Goal: Task Accomplishment & Management: Use online tool/utility

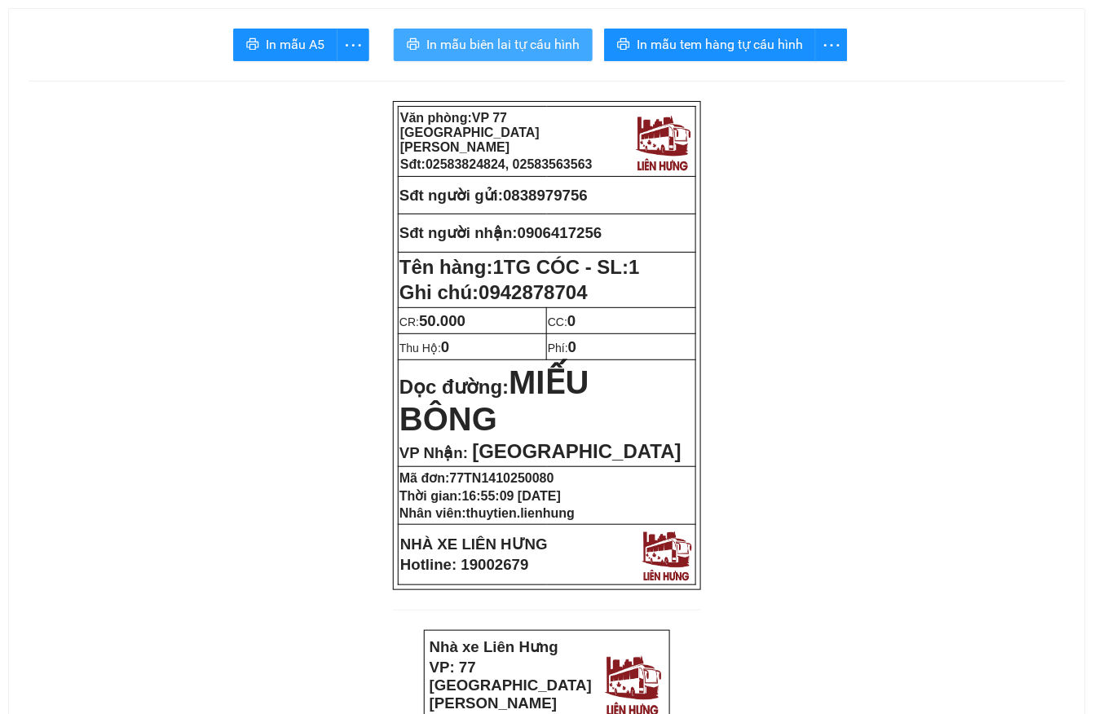
click at [571, 31] on button "In mẫu biên lai tự cấu hình" at bounding box center [493, 45] width 199 height 33
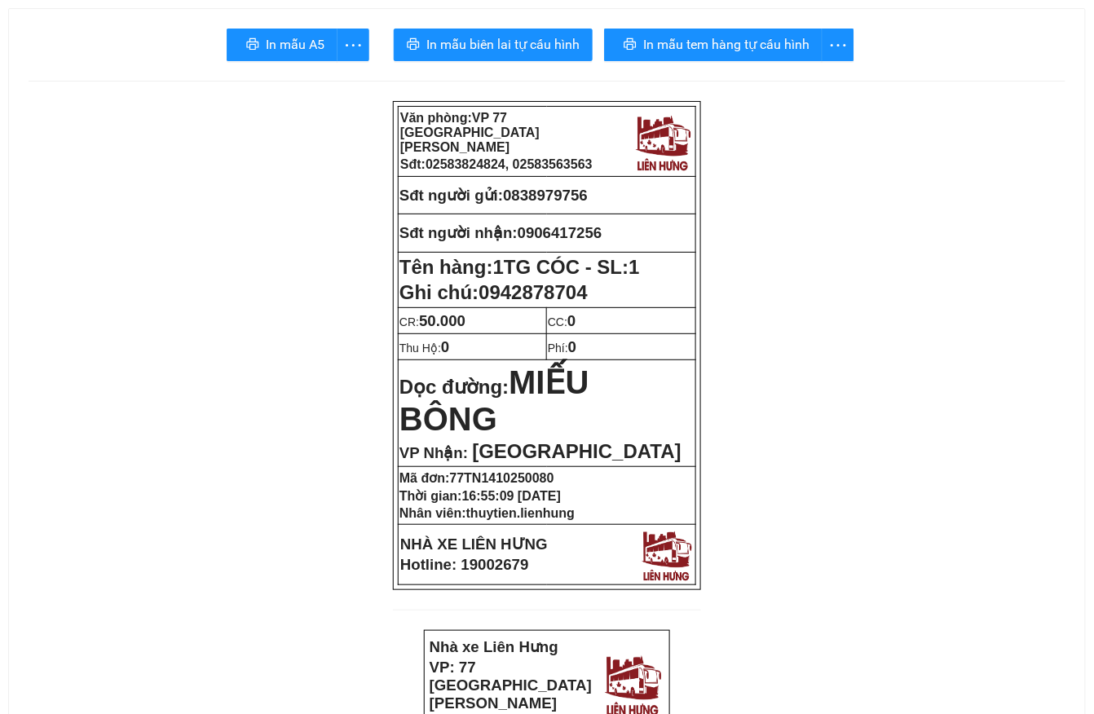
click at [675, 44] on span "In mẫu tem hàng tự cấu hình" at bounding box center [726, 44] width 166 height 20
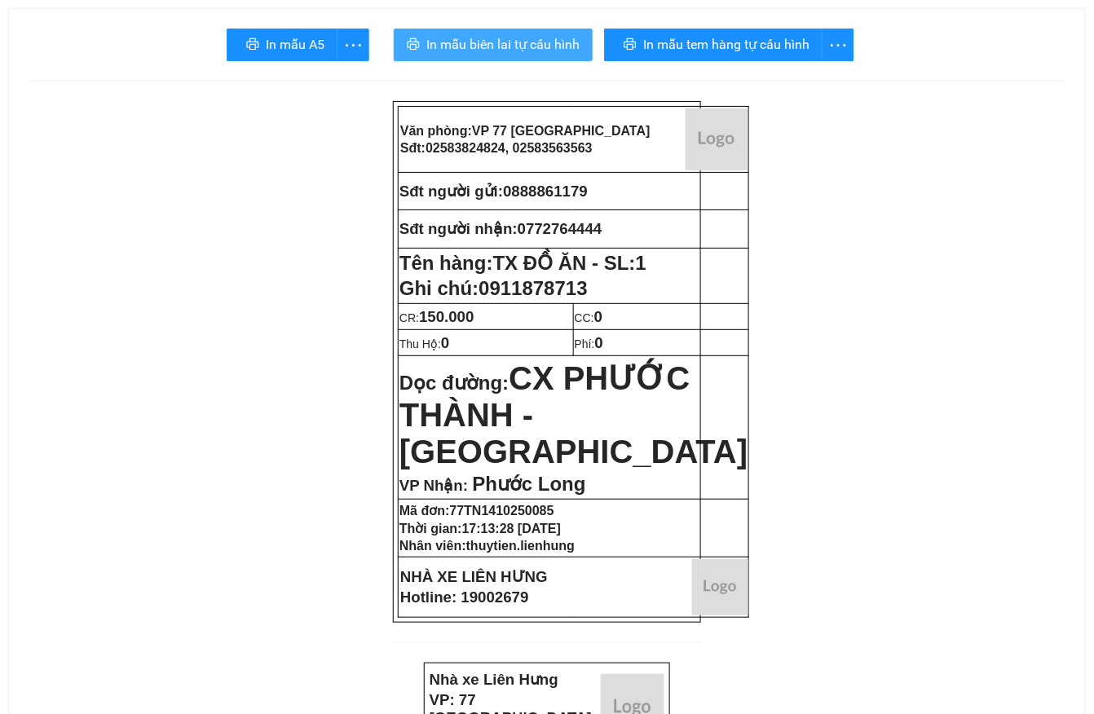
click at [499, 31] on button "In mẫu biên lai tự cấu hình" at bounding box center [493, 45] width 199 height 33
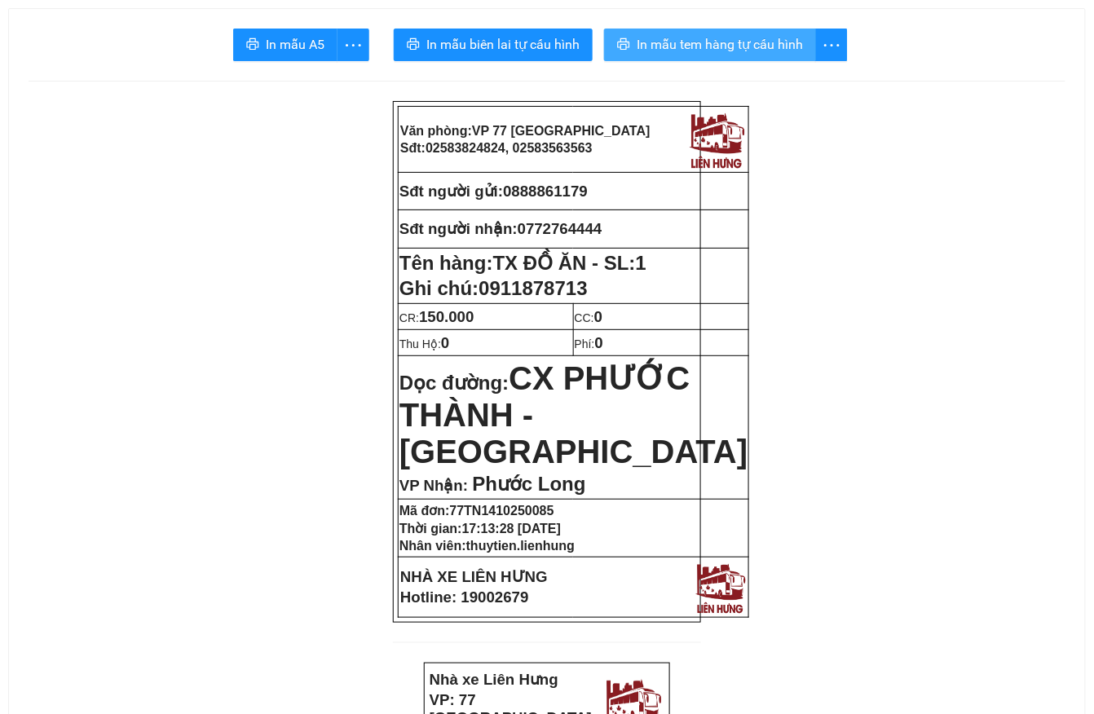
click at [781, 52] on span "In mẫu tem hàng tự cấu hình" at bounding box center [720, 44] width 166 height 20
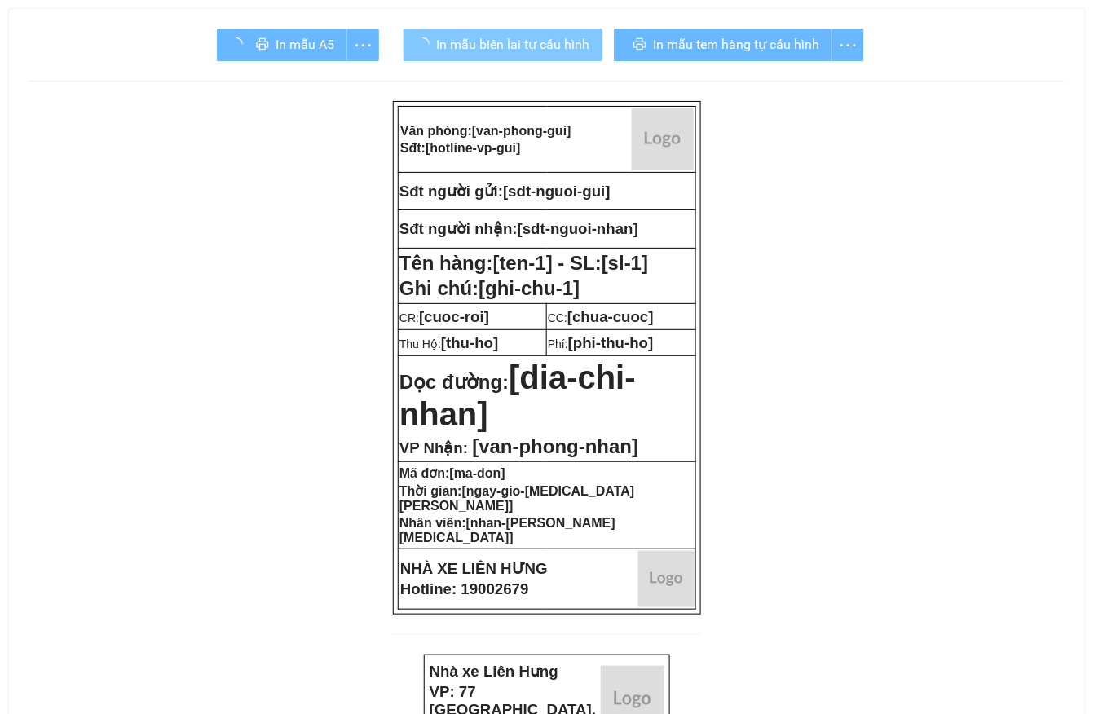
click at [571, 50] on span "In mẫu biên lai tự cấu hình" at bounding box center [512, 44] width 153 height 20
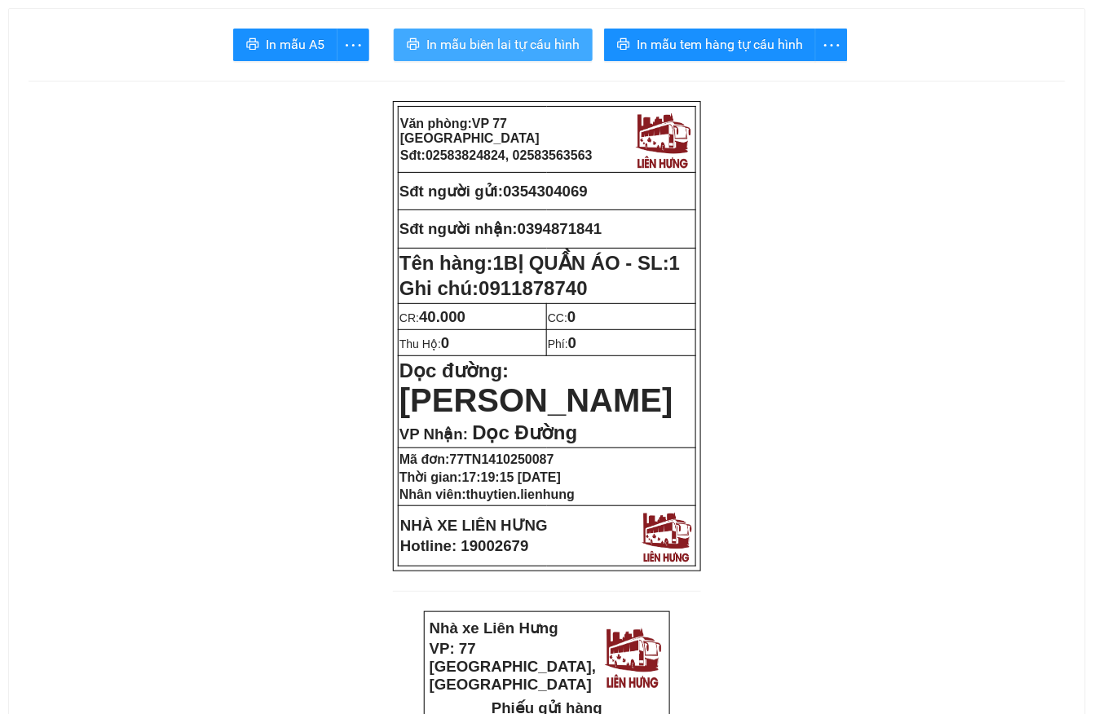
click at [561, 40] on span "In mẫu biên lai tự cấu hình" at bounding box center [502, 44] width 153 height 20
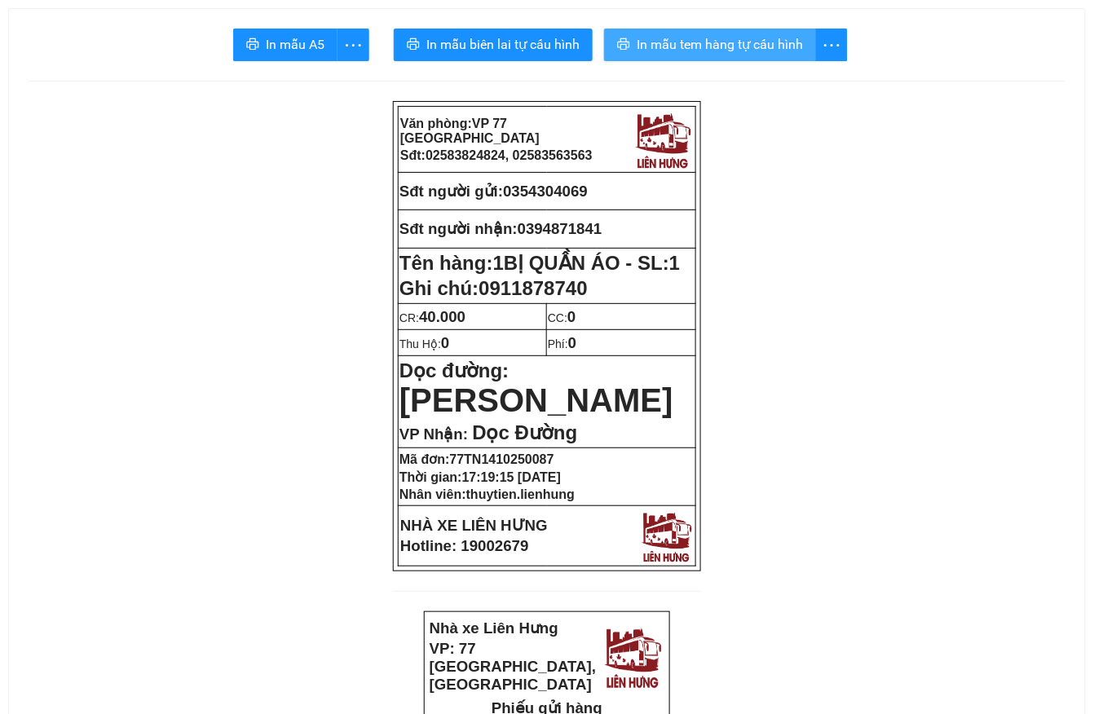
click at [747, 44] on span "In mẫu tem hàng tự cấu hình" at bounding box center [720, 44] width 166 height 20
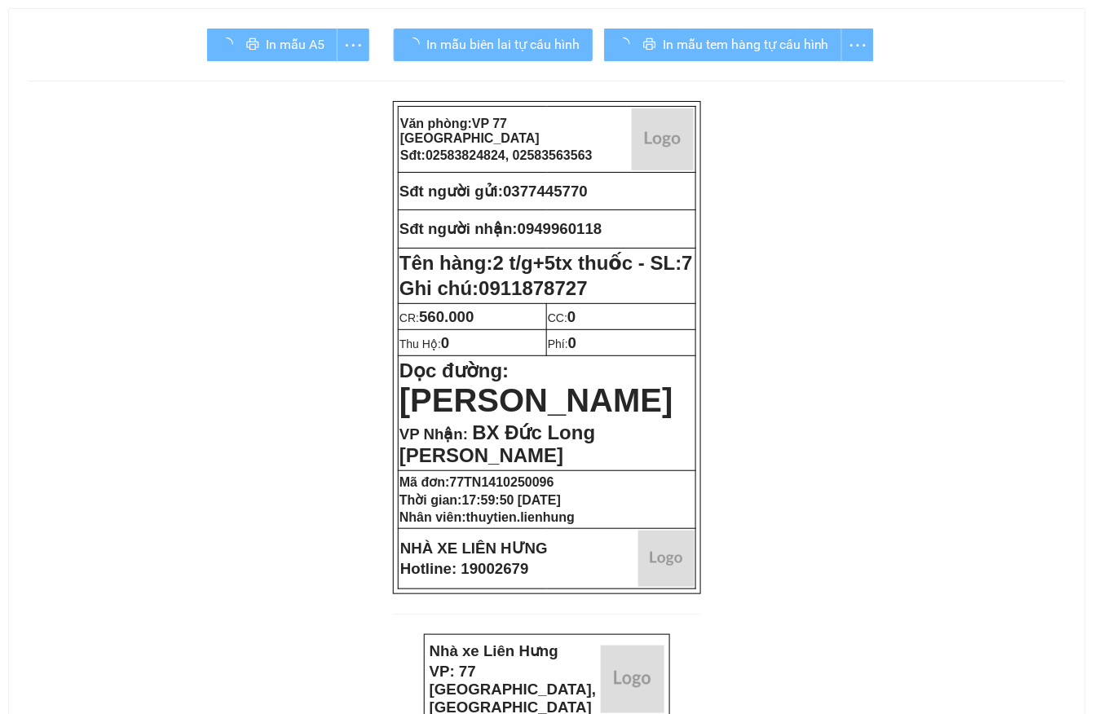
click at [558, 36] on span "In mẫu biên lai tự cấu hình" at bounding box center [502, 44] width 153 height 20
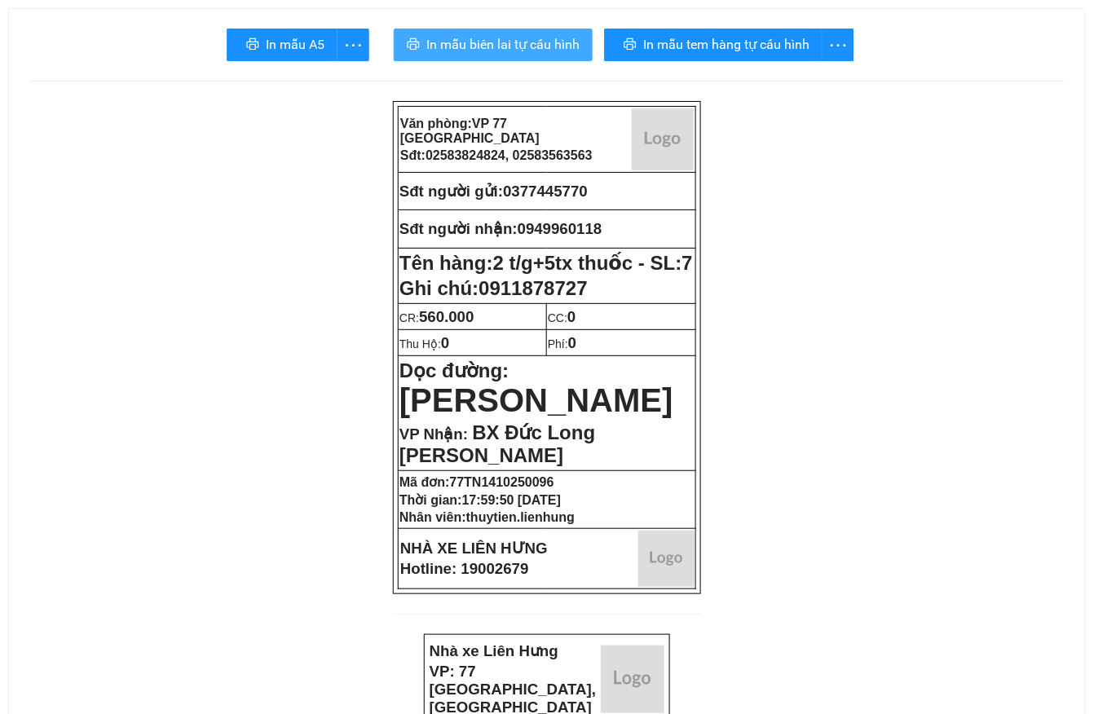
click at [556, 42] on span "In mẫu biên lai tự cấu hình" at bounding box center [502, 44] width 153 height 20
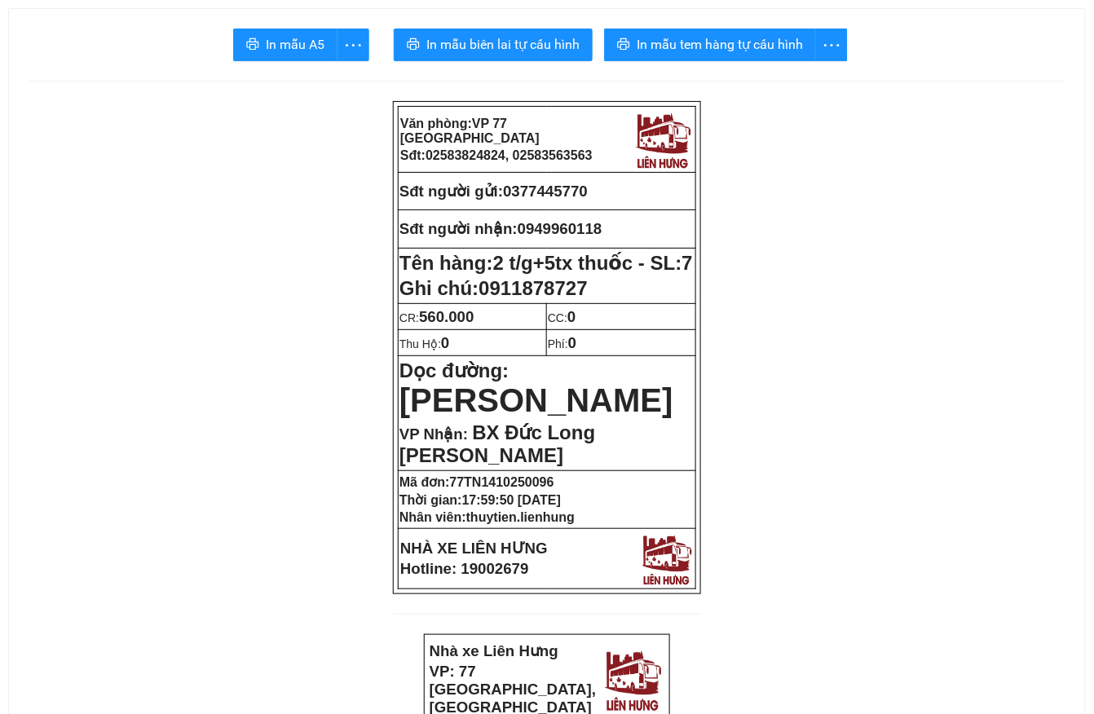
click at [745, 46] on span "In mẫu tem hàng tự cấu hình" at bounding box center [720, 44] width 166 height 20
click at [687, 43] on span "In mẫu tem hàng tự cấu hình" at bounding box center [720, 44] width 166 height 20
click at [669, 47] on span "In mẫu tem hàng tự cấu hình" at bounding box center [720, 44] width 166 height 20
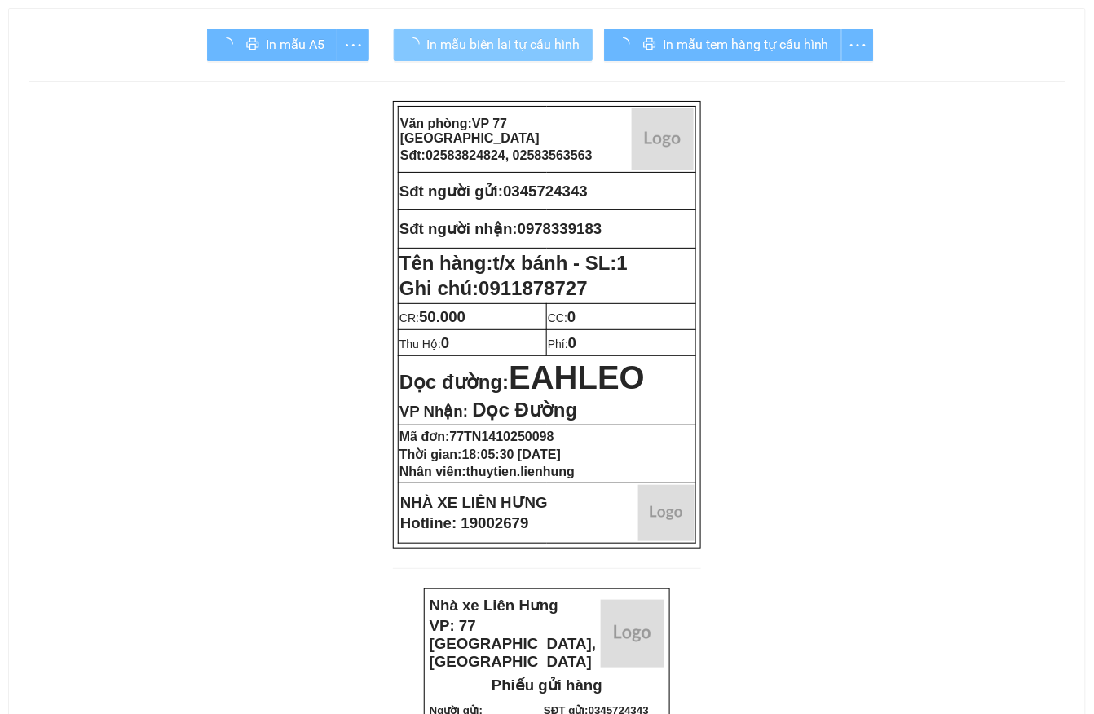
click at [597, 41] on div "In mẫu A5 In mẫu biên lai tự cấu hình In mẫu tem hàng tự cấu hình" at bounding box center [547, 45] width 1037 height 33
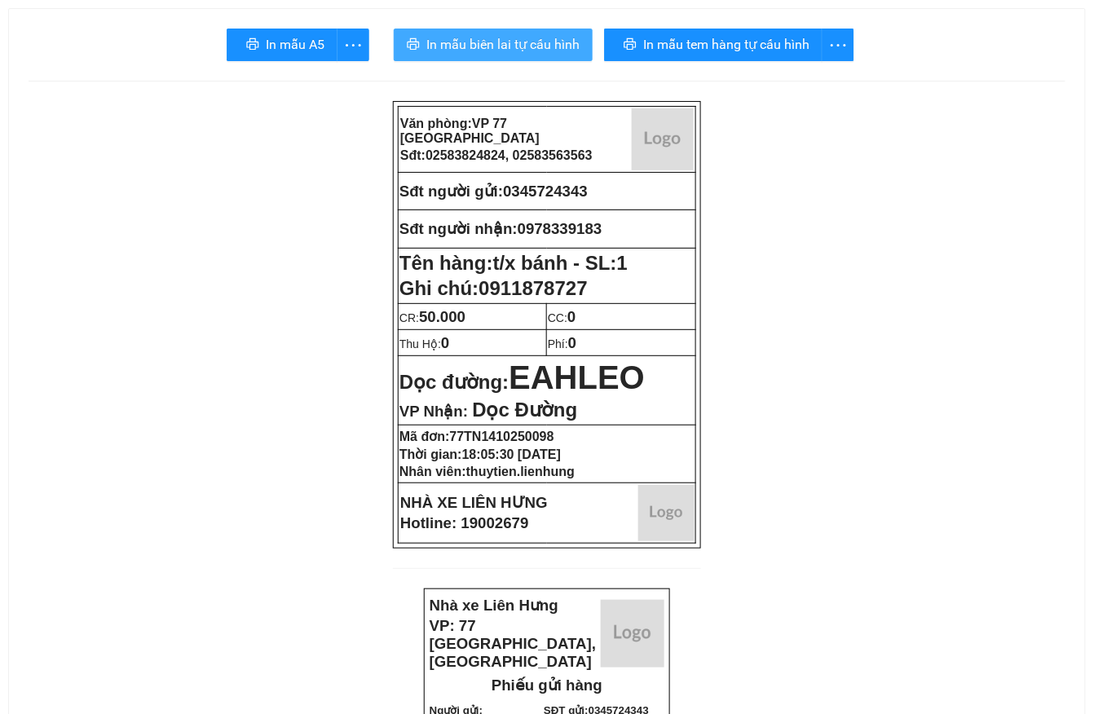
click at [576, 41] on span "In mẫu biên lai tự cấu hình" at bounding box center [502, 44] width 153 height 20
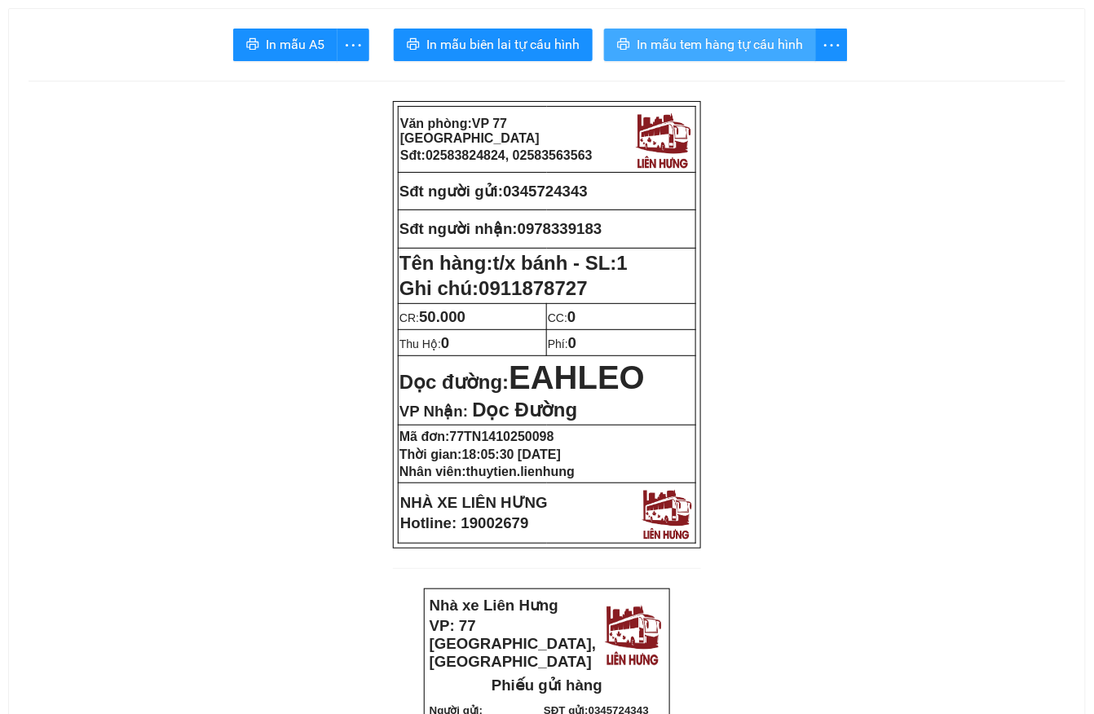
click at [644, 50] on span "In mẫu tem hàng tự cấu hình" at bounding box center [720, 44] width 166 height 20
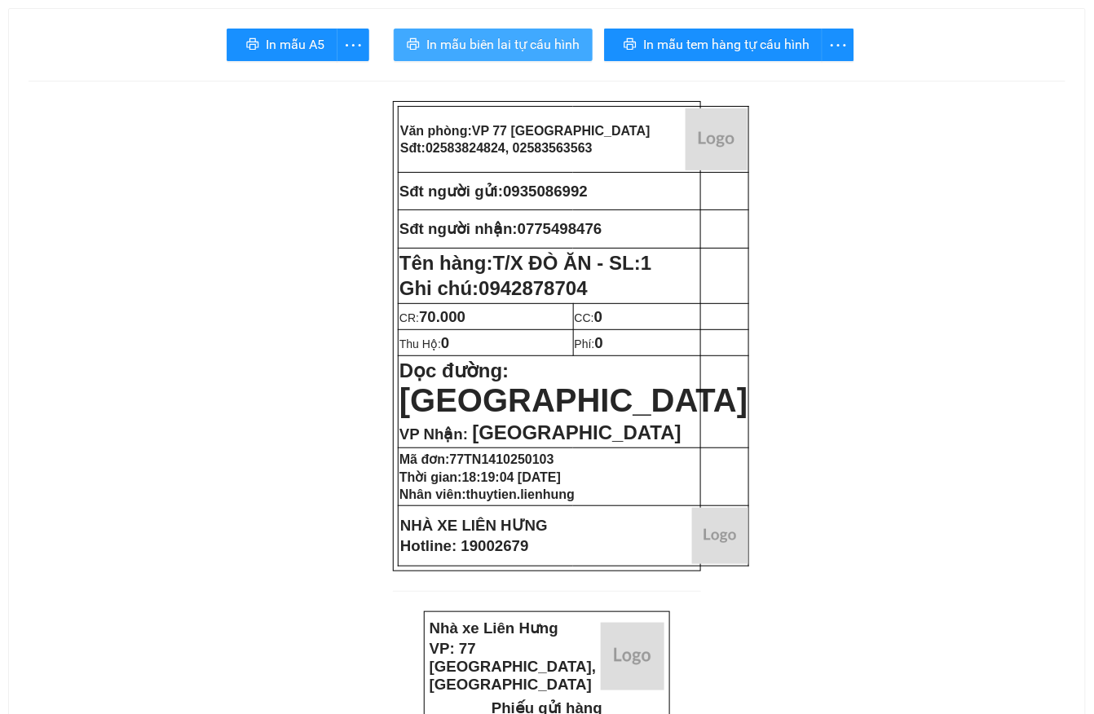
click at [440, 40] on span "In mẫu biên lai tự cấu hình" at bounding box center [502, 44] width 153 height 20
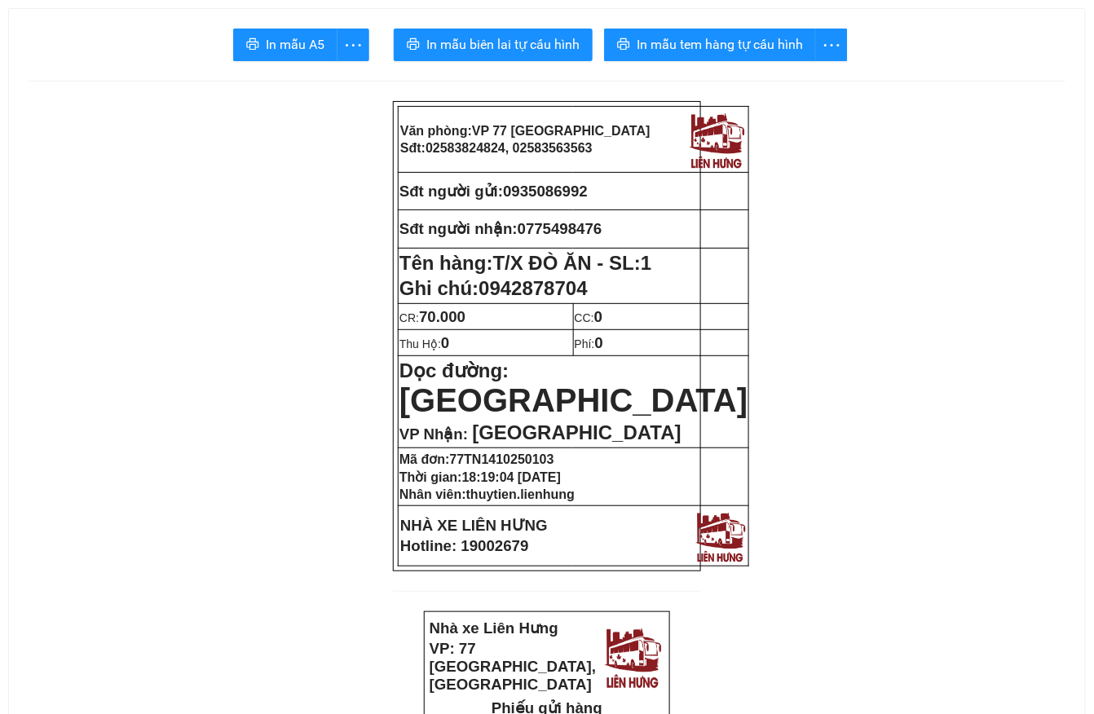
click at [709, 42] on span "In mẫu tem hàng tự cấu hình" at bounding box center [720, 44] width 166 height 20
